Goal: Task Accomplishment & Management: Manage account settings

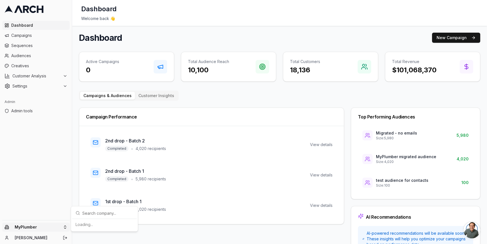
click at [64, 227] on html "Dashboard Campaigns Sequences Audiences Creatives Customer Analysis Settings Ad…" at bounding box center [243, 122] width 487 height 244
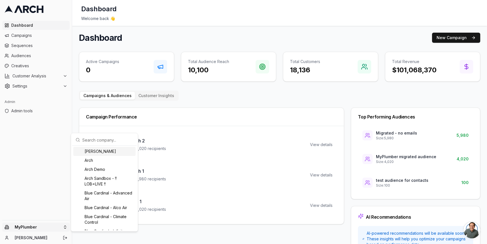
click at [91, 139] on input "text" at bounding box center [107, 139] width 51 height 11
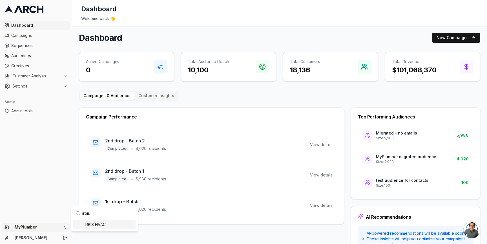
type input "irbis"
click at [96, 226] on div "IRBIS HVAC" at bounding box center [104, 224] width 62 height 9
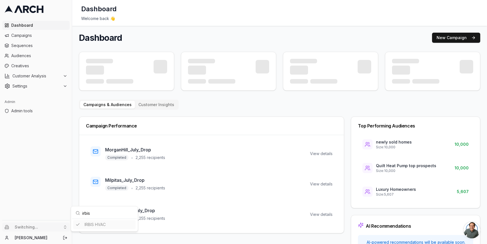
click at [75, 141] on html "Dashboard Campaigns Sequences Audiences Creatives Customer Analysis Settings Ad…" at bounding box center [243, 122] width 487 height 244
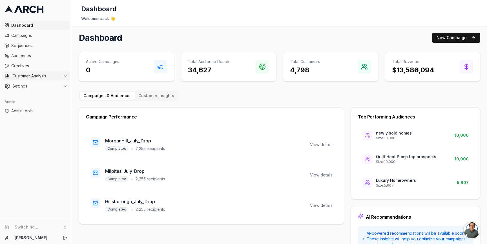
click at [56, 74] on span "Customer Analysis" at bounding box center [36, 76] width 48 height 6
click at [63, 107] on button "Settings" at bounding box center [35, 104] width 67 height 9
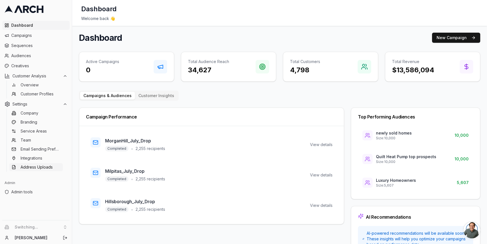
click at [46, 166] on span "Address Uploads" at bounding box center [37, 167] width 32 height 6
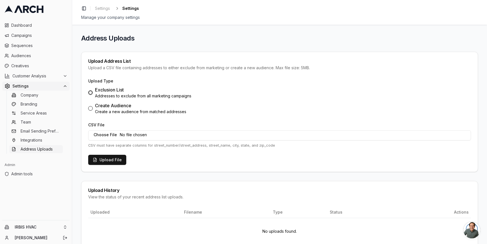
click at [101, 106] on div "Create Audience" at bounding box center [140, 105] width 91 height 7
click at [93, 106] on button "Create Audience Create a new audience from matched addresses" at bounding box center [90, 108] width 5 height 5
radio input "false"
radio input "true"
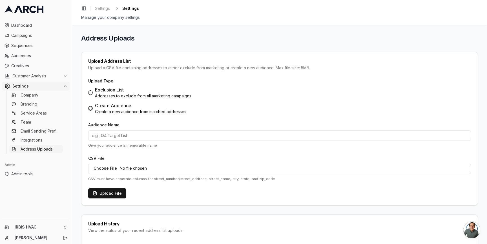
click at [116, 132] on input "Audience Name" at bounding box center [279, 135] width 382 height 10
type input "E"
type input "Demand IQ audience"
click at [118, 170] on input "CSV File" at bounding box center [279, 169] width 382 height 10
type input "C:\fakepath\Demand-IQ-Leads-Aug-22-2025 - leads-Aug-22-2025.csv"
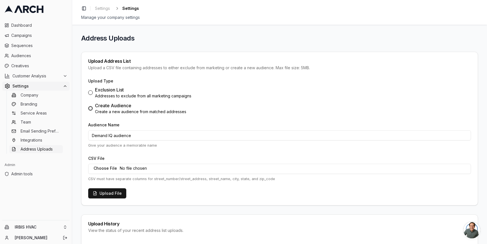
click at [143, 134] on input "Demand IQ audience" at bounding box center [279, 135] width 382 height 10
click at [118, 134] on input "Demand IQ audience" at bounding box center [279, 135] width 382 height 10
type input "Demand IQ leads Aug 22 2025"
click at [115, 194] on button "Upload File" at bounding box center [107, 193] width 38 height 10
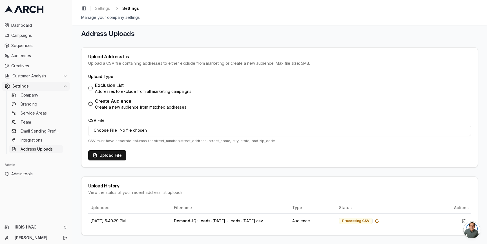
scroll to position [5, 0]
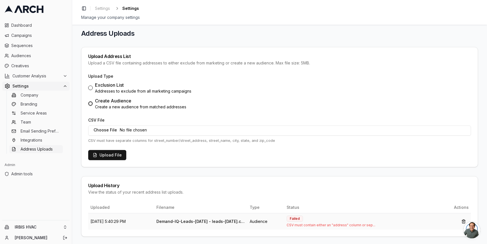
click at [350, 225] on span "CSV must contain either an "address" column or sep..." at bounding box center [361, 225] width 150 height 5
click at [303, 219] on div "Failed" at bounding box center [294, 219] width 16 height 6
click at [335, 226] on span "CSV must contain either an "address" column or sep..." at bounding box center [361, 225] width 150 height 5
click at [325, 225] on span "CSV must contain either an "address" column or sep..." at bounding box center [361, 225] width 150 height 5
click at [266, 152] on form "Upload Type Exclusion List Addresses to exclude from all marketing campaigns Cr…" at bounding box center [279, 117] width 382 height 88
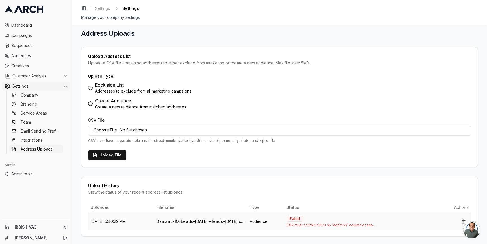
click at [303, 225] on span "CSV must contain either an "address" column or sep..." at bounding box center [361, 225] width 150 height 5
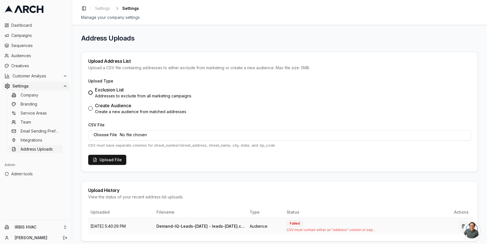
click at [460, 226] on button "button" at bounding box center [463, 226] width 10 height 10
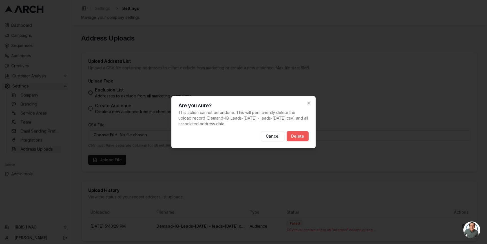
click at [300, 136] on button "Delete" at bounding box center [297, 136] width 22 height 10
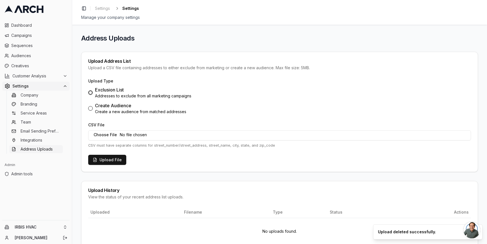
click at [113, 108] on div "Create Audience" at bounding box center [140, 105] width 91 height 7
click at [93, 108] on button "Create Audience Create a new audience from matched addresses" at bounding box center [90, 108] width 5 height 5
radio input "false"
radio input "true"
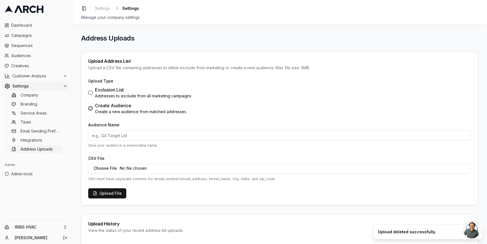
click at [119, 134] on input "Audience Name" at bounding box center [279, 135] width 382 height 10
type input "Demand IQ leads Aug 22 2025"
click at [114, 167] on input "CSV File" at bounding box center [279, 169] width 382 height 10
type input "C:\fakepath\Demand-IQ-Leads-Aug-22-2025 - leads-Aug-22-2025 - Demand-IQ-Leads-A…"
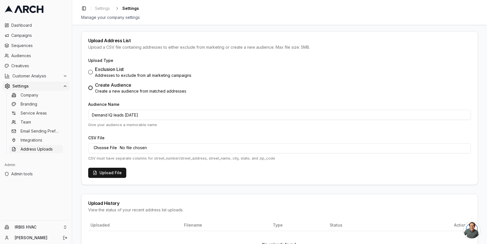
scroll to position [50, 0]
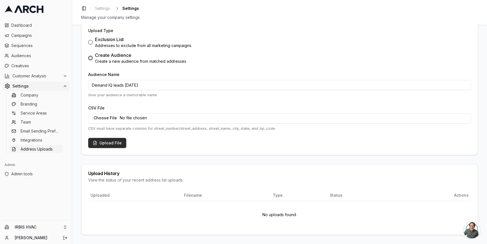
click at [114, 142] on button "Upload File" at bounding box center [107, 143] width 38 height 10
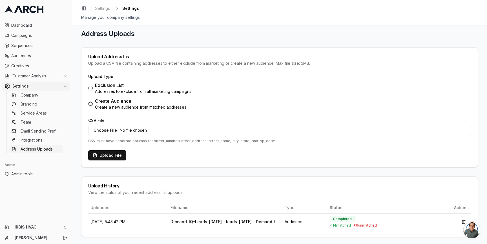
scroll to position [6, 0]
